Goal: Obtain resource: Obtain resource

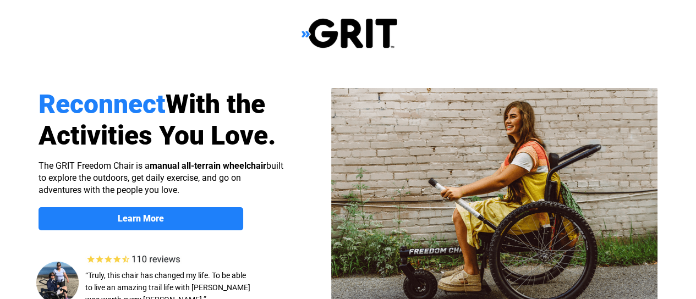
select select "US"
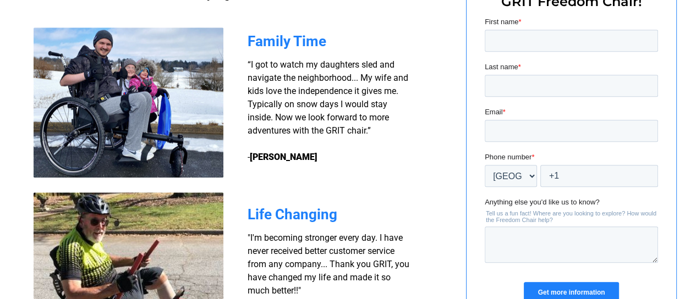
scroll to position [867, 0]
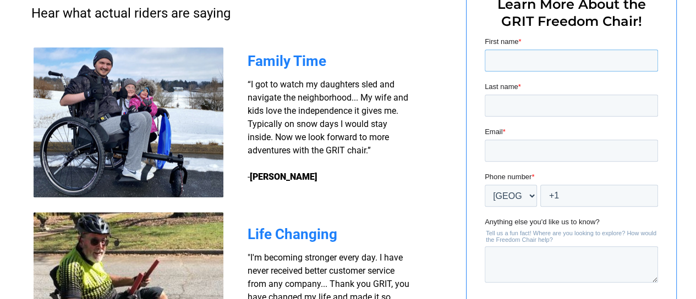
click at [522, 59] on input "First name *" at bounding box center [571, 61] width 173 height 22
type input "[PERSON_NAME]"
click at [556, 105] on input "Last name *" at bounding box center [571, 106] width 173 height 22
type input "[PERSON_NAME]"
click at [527, 149] on input "Email *" at bounding box center [571, 151] width 173 height 22
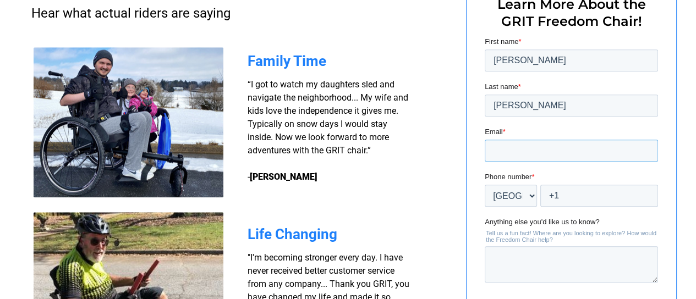
type input "[EMAIL_ADDRESS][DOMAIN_NAME]"
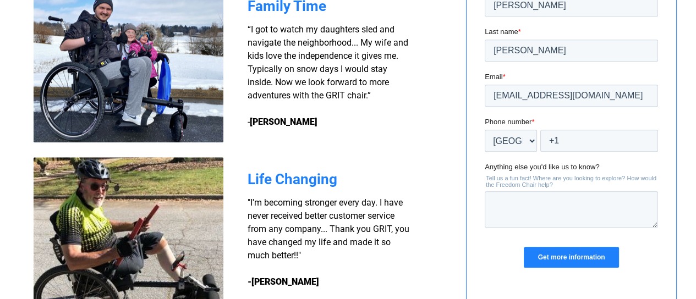
click at [580, 252] on input "Get more information" at bounding box center [571, 257] width 95 height 21
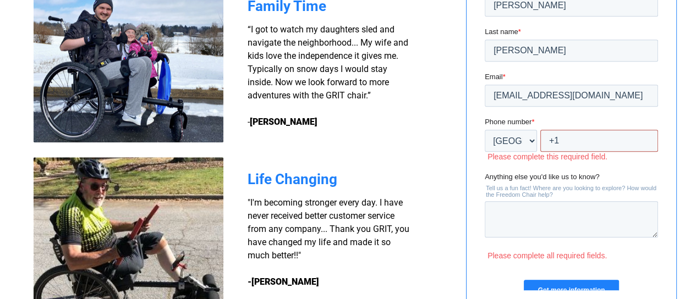
click at [577, 142] on input "+1" at bounding box center [599, 141] width 118 height 22
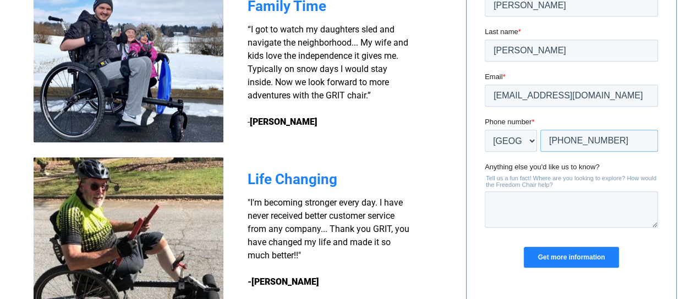
type input "+1 7272773976"
click at [573, 260] on input "Get more information" at bounding box center [571, 257] width 95 height 21
